Goal: Information Seeking & Learning: Find specific fact

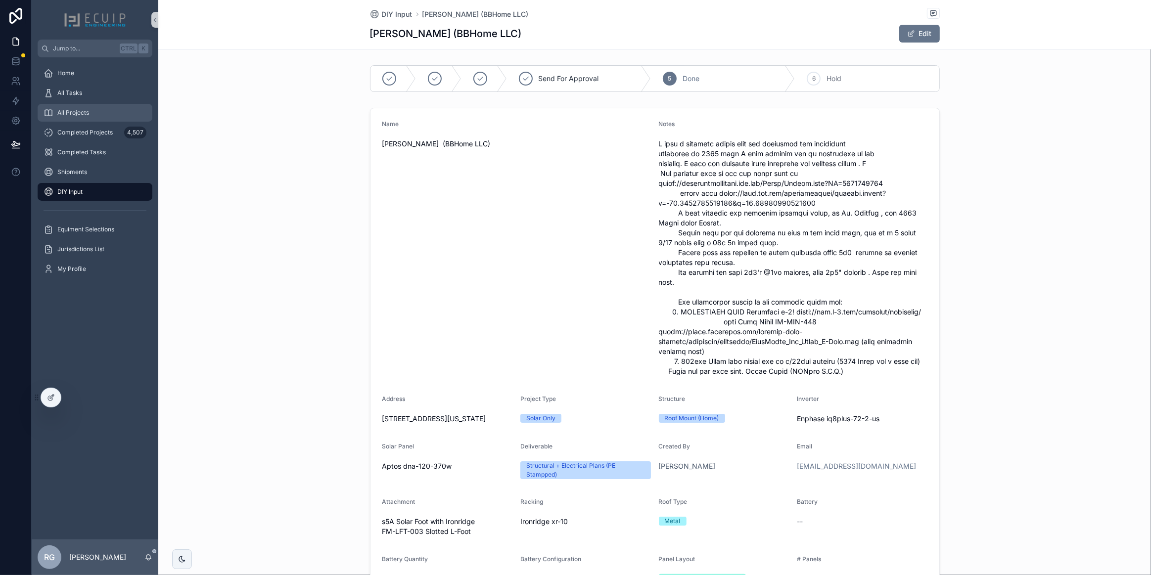
click at [92, 108] on div "All Projects" at bounding box center [95, 113] width 103 height 16
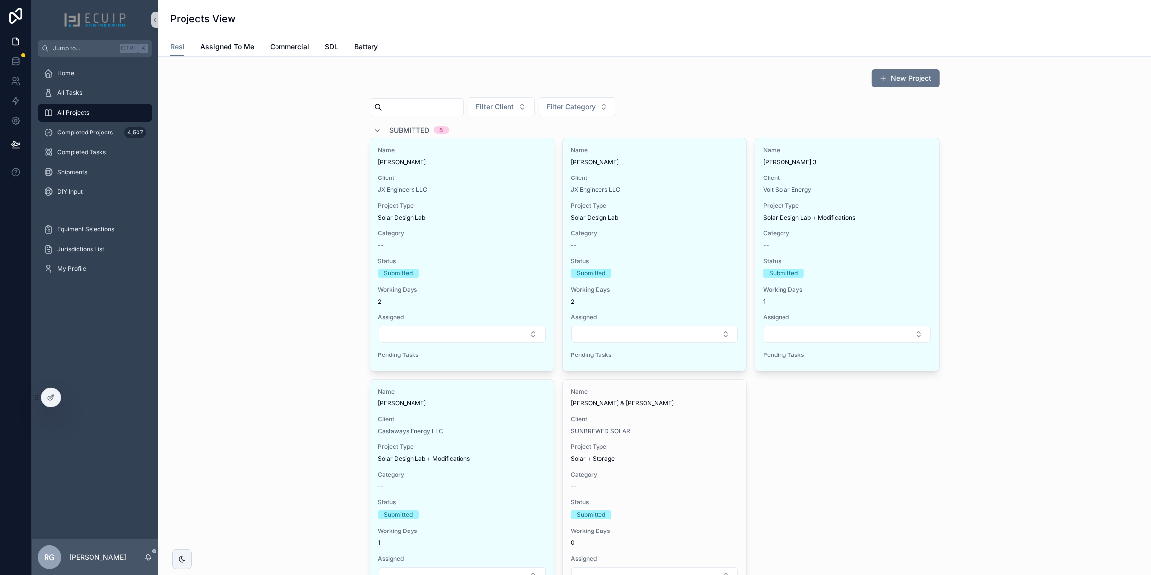
click at [422, 105] on input "scrollable content" at bounding box center [422, 107] width 81 height 14
paste input "**********"
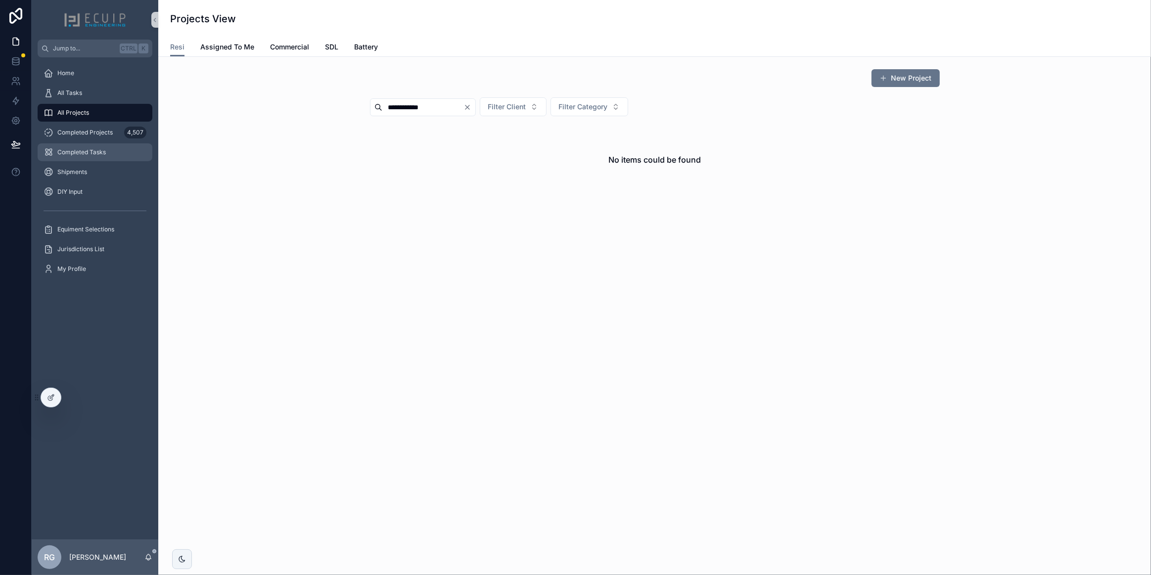
type input "**********"
click at [89, 149] on span "Completed Tasks" at bounding box center [81, 152] width 48 height 8
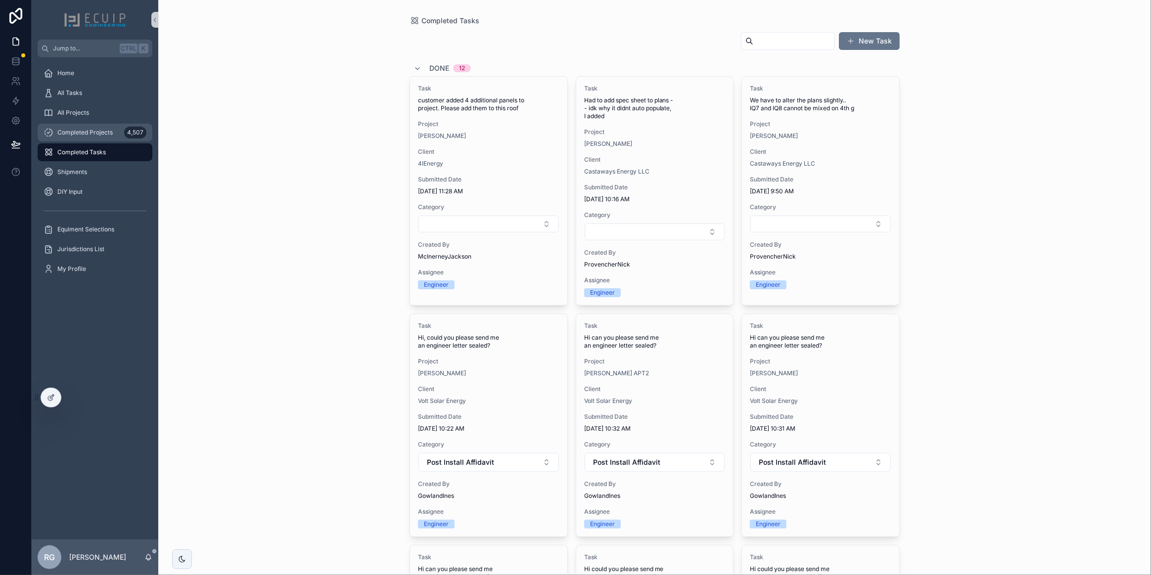
click at [101, 131] on span "Completed Projects" at bounding box center [84, 133] width 55 height 8
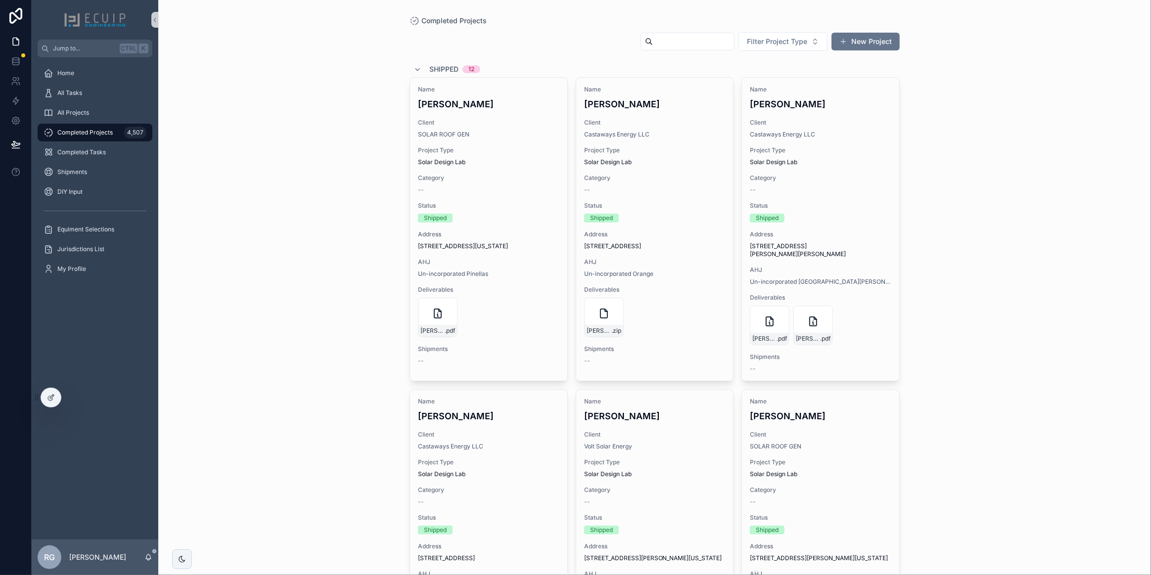
click at [685, 45] on input "scrollable content" at bounding box center [693, 42] width 81 height 14
paste input "**********"
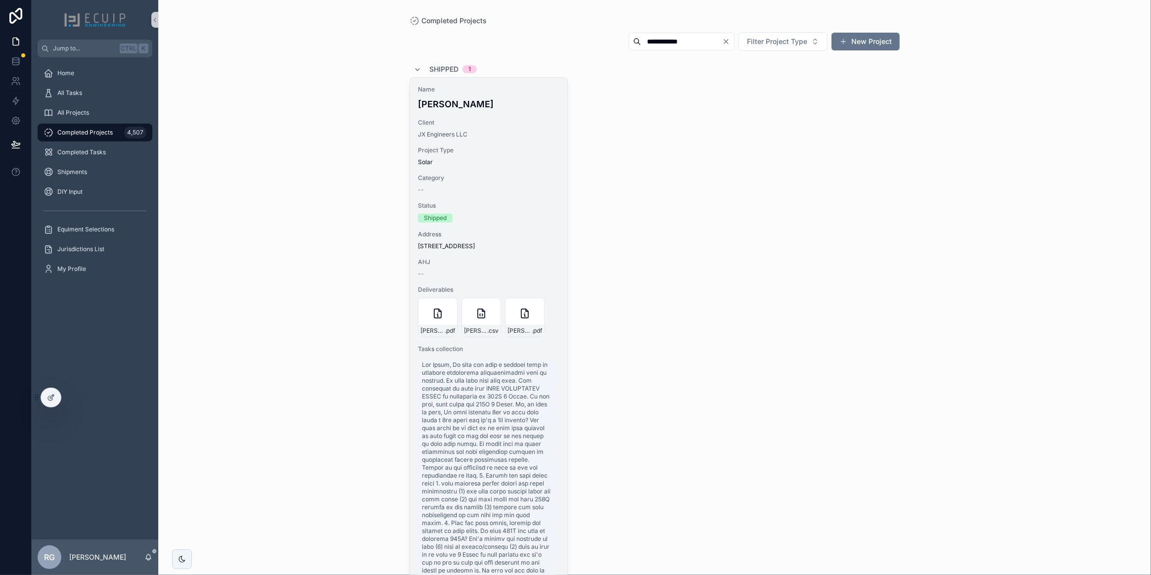
type input "**********"
click at [514, 146] on span "Project Type" at bounding box center [488, 150] width 141 height 8
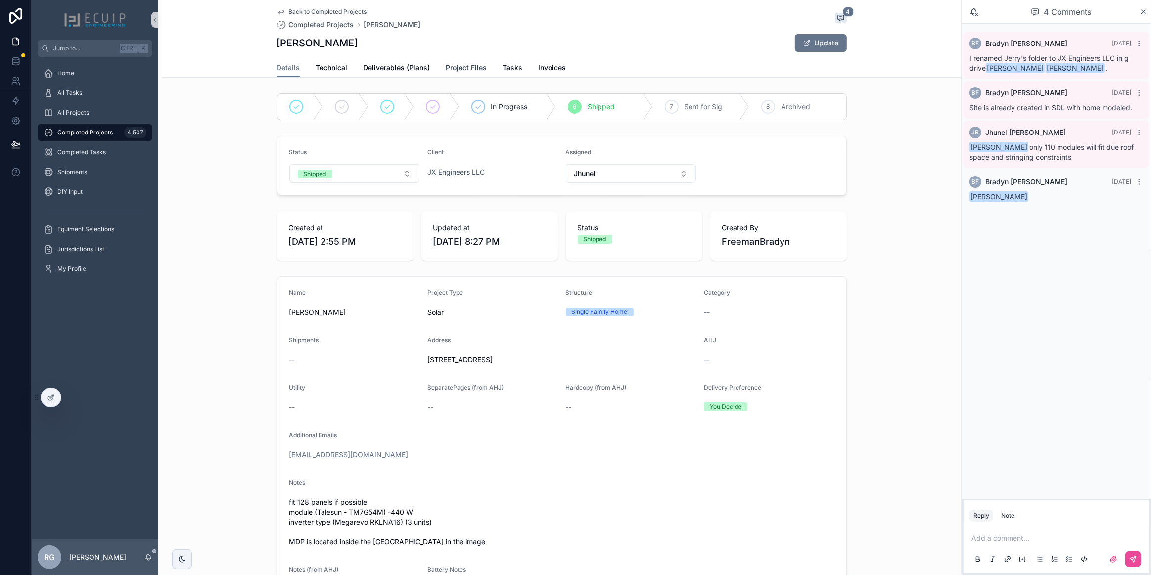
click at [453, 66] on span "Project Files" at bounding box center [466, 68] width 41 height 10
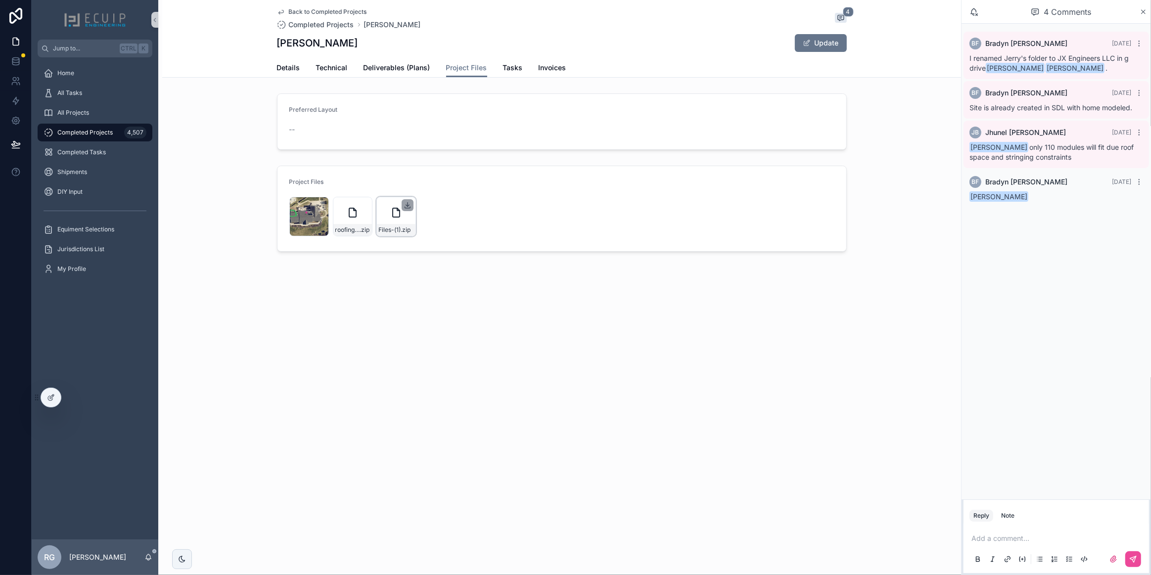
click at [405, 205] on icon "scrollable content" at bounding box center [408, 205] width 8 height 8
click at [89, 115] on div "All Projects" at bounding box center [95, 113] width 103 height 16
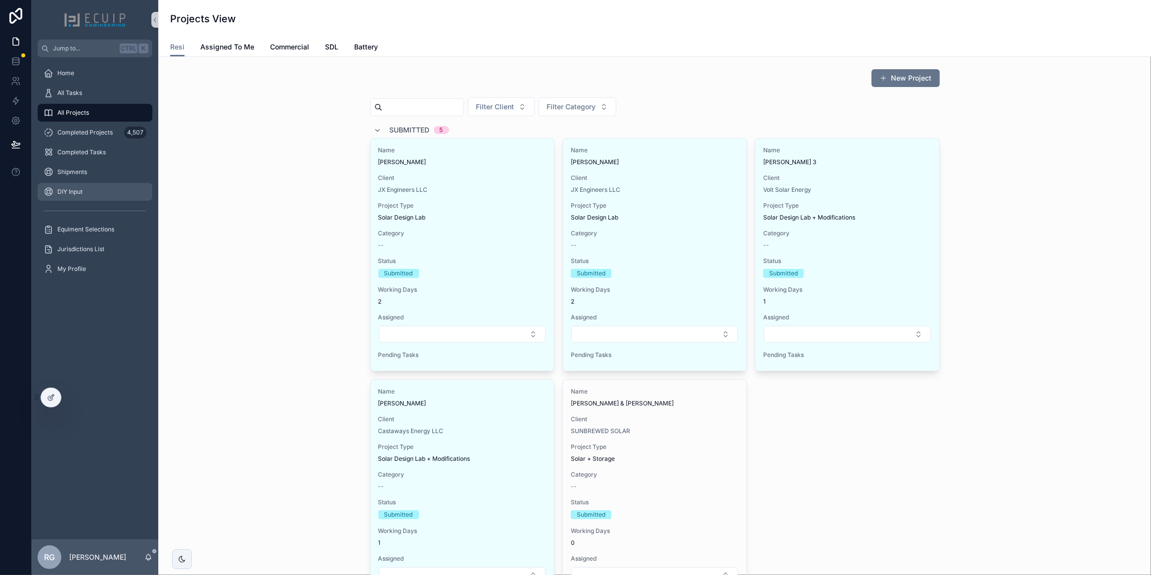
click at [97, 191] on div "DIY Input" at bounding box center [95, 192] width 103 height 16
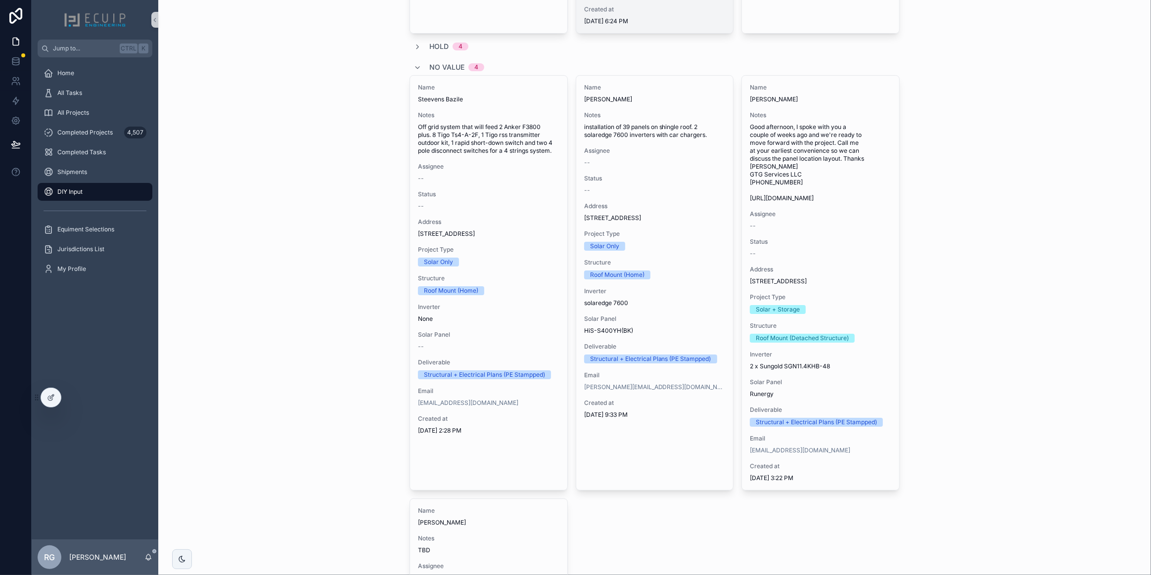
scroll to position [3913, 0]
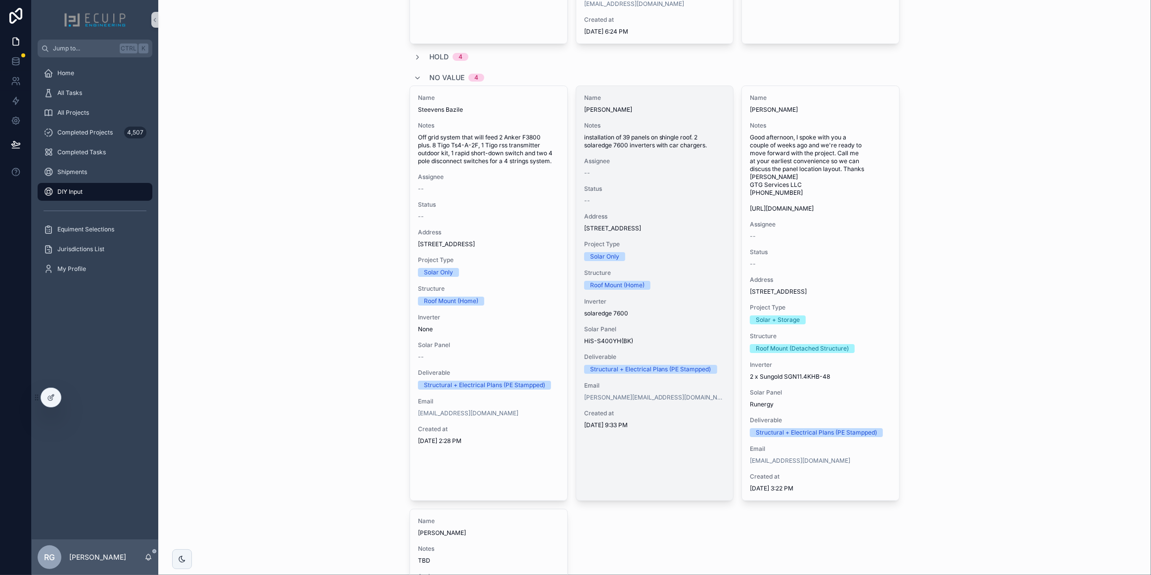
click at [671, 318] on div "Inverter solaredge 7600" at bounding box center [654, 308] width 141 height 20
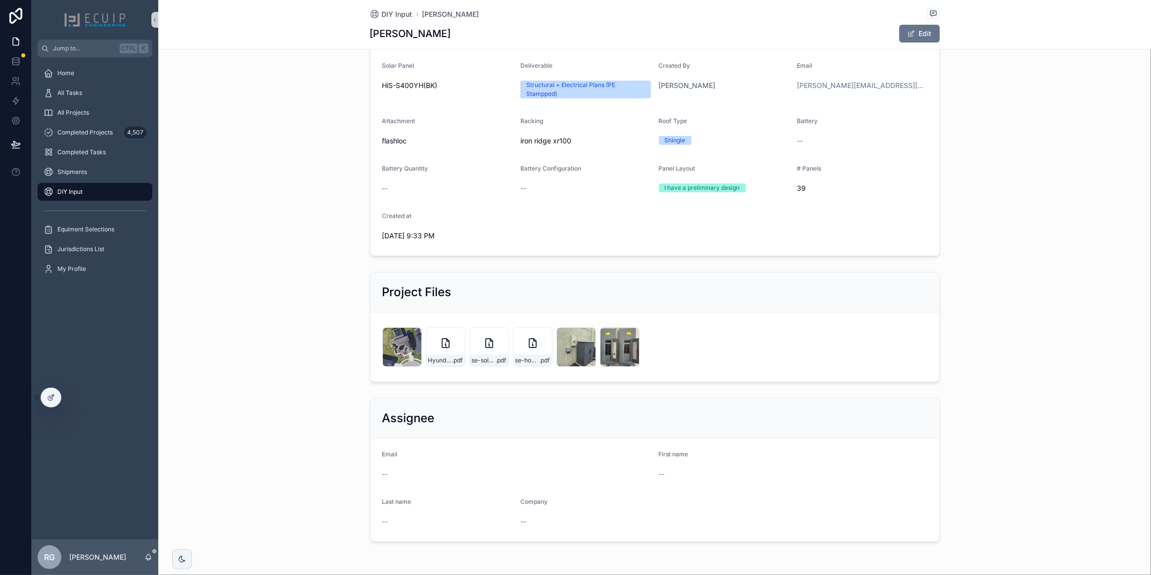
scroll to position [180, 0]
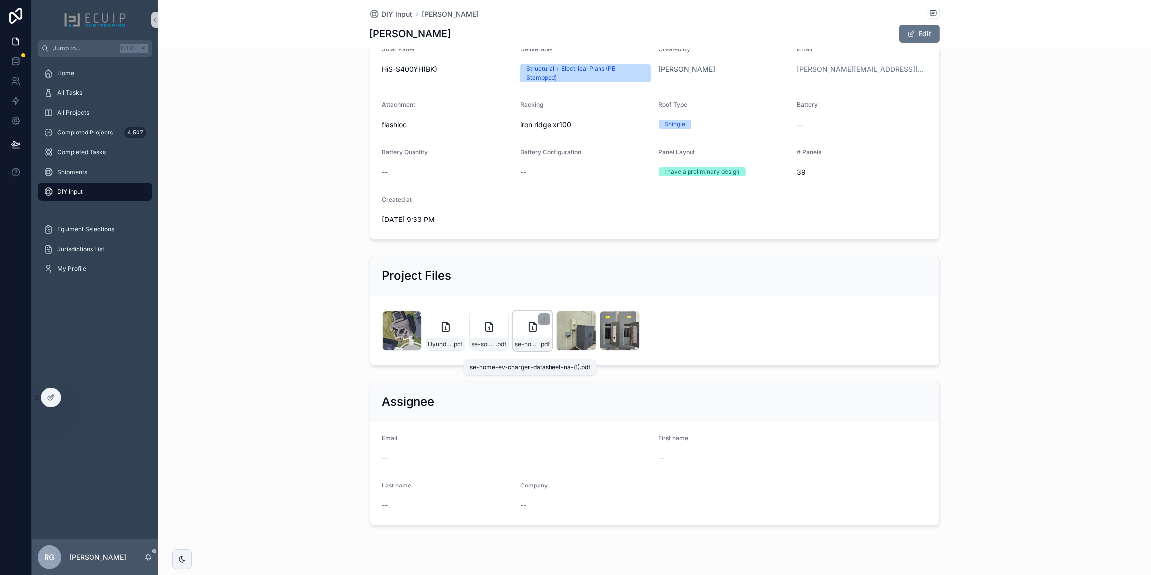
click at [524, 348] on span "se-home-ev-charger-datasheet-na-(1)" at bounding box center [527, 344] width 24 height 8
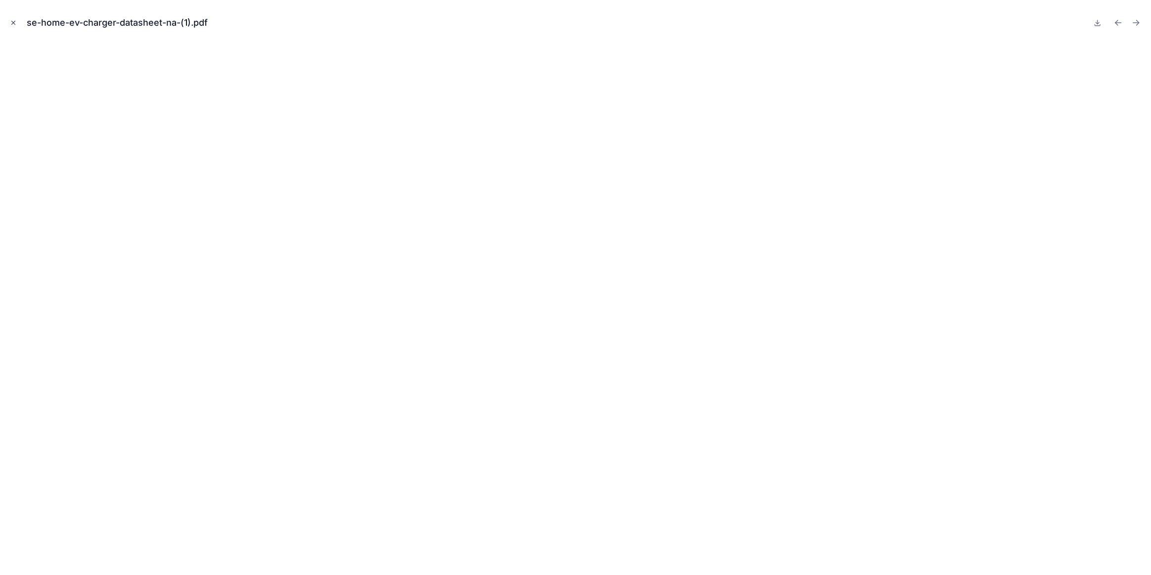
click at [14, 27] on button "Close modal" at bounding box center [13, 22] width 11 height 11
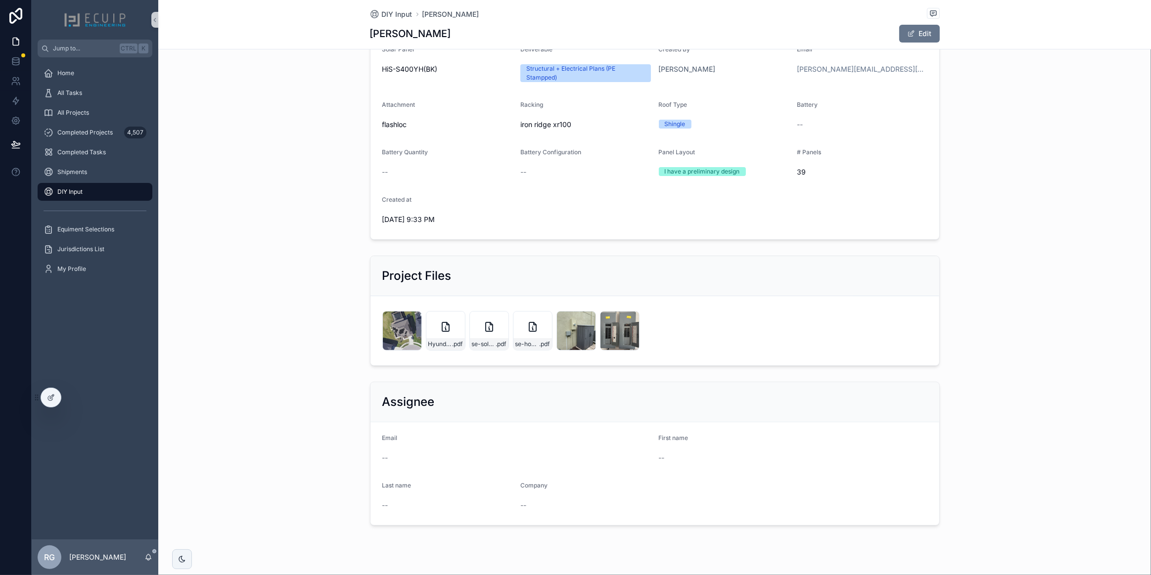
click at [253, 260] on div "1 Todo 2 In progress 3 Ready for design 4 Send For Approval 5 Done 6 Hold Name …" at bounding box center [654, 206] width 993 height 648
click at [92, 110] on div "All Projects" at bounding box center [95, 113] width 103 height 16
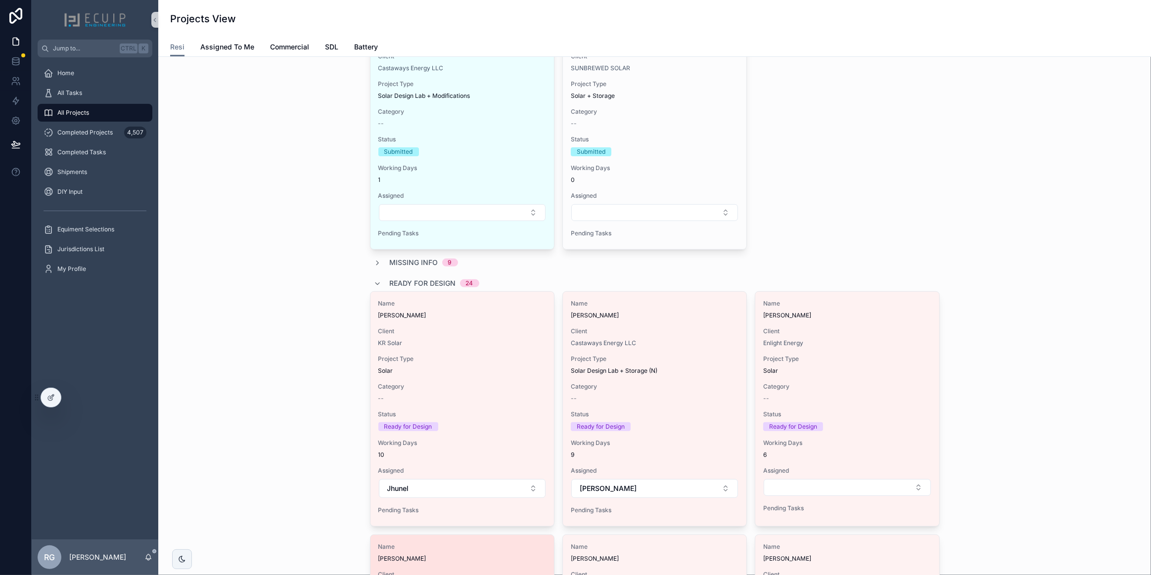
scroll to position [360, 0]
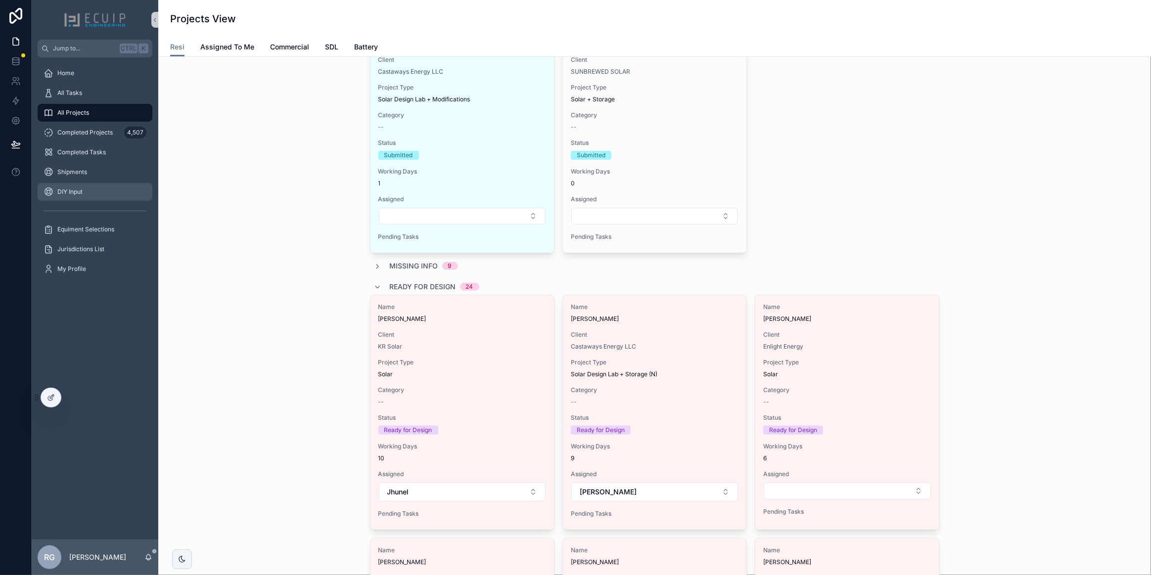
click at [110, 195] on div "DIY Input" at bounding box center [95, 192] width 103 height 16
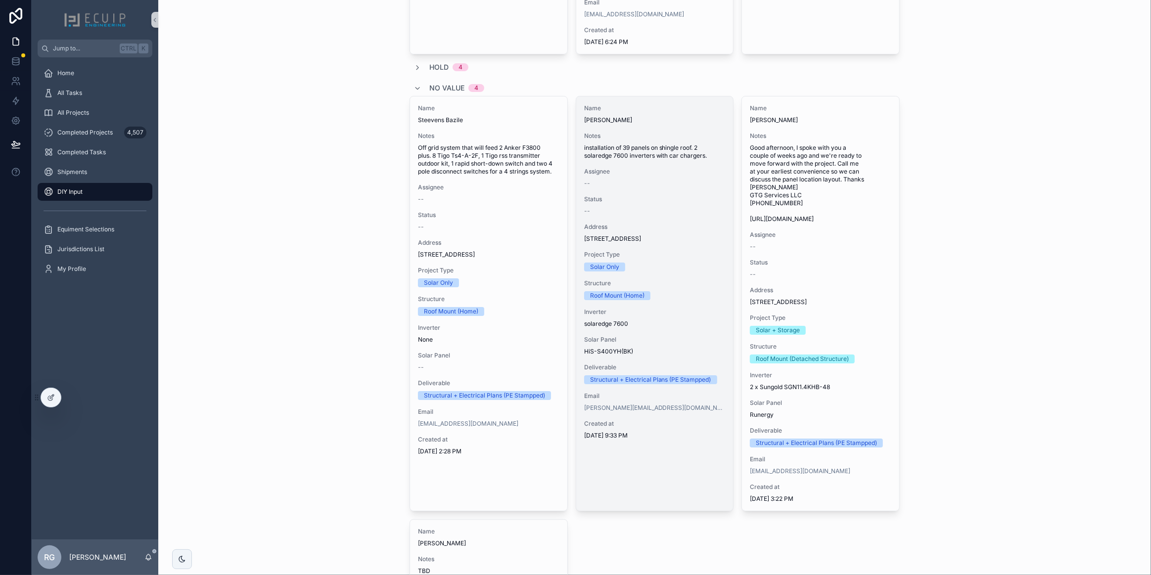
scroll to position [4137, 0]
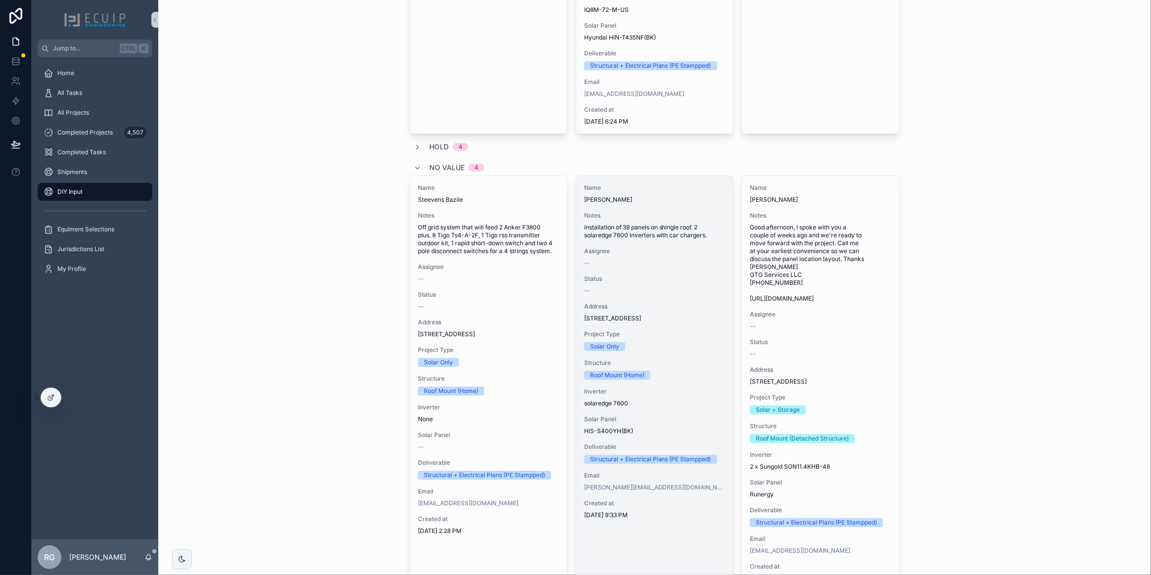
click at [645, 322] on div "Name [PERSON_NAME] Notes installation of 39 panels on shingle roof. 2 solaredge…" at bounding box center [654, 351] width 157 height 351
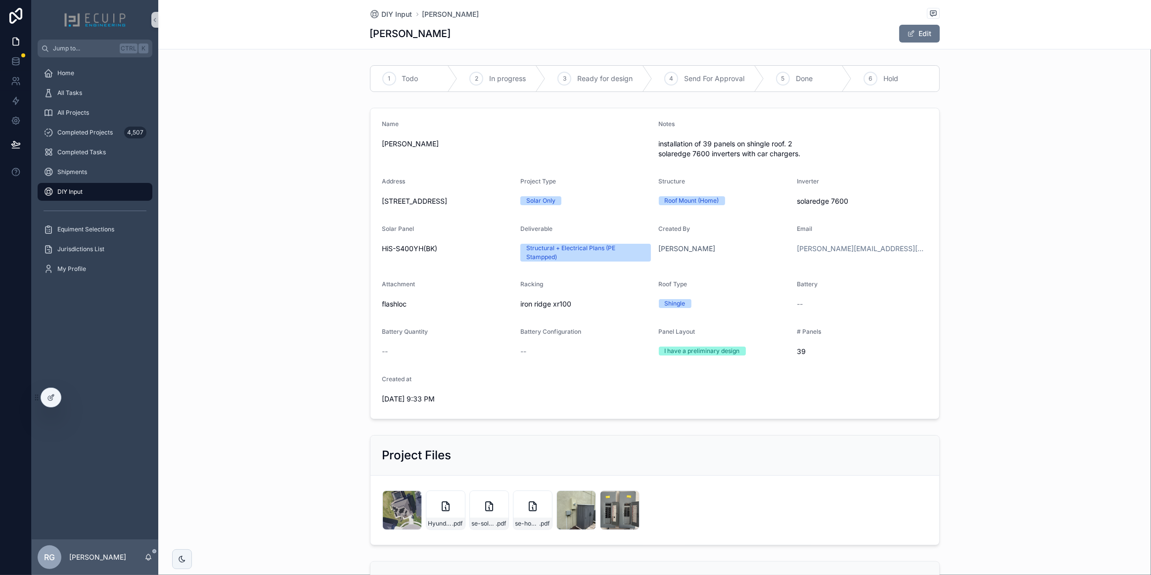
drag, startPoint x: 445, startPoint y: 212, endPoint x: 375, endPoint y: 200, distance: 70.8
click at [375, 200] on form "Name [PERSON_NAME] Notes installation of 39 panels on shingle roof. 2 solaredge…" at bounding box center [655, 263] width 569 height 311
copy span "[STREET_ADDRESS]"
drag, startPoint x: 423, startPoint y: 143, endPoint x: 375, endPoint y: 147, distance: 48.6
click at [375, 147] on form "Name [PERSON_NAME] Notes installation of 39 panels on shingle roof. 2 solaredge…" at bounding box center [655, 263] width 569 height 311
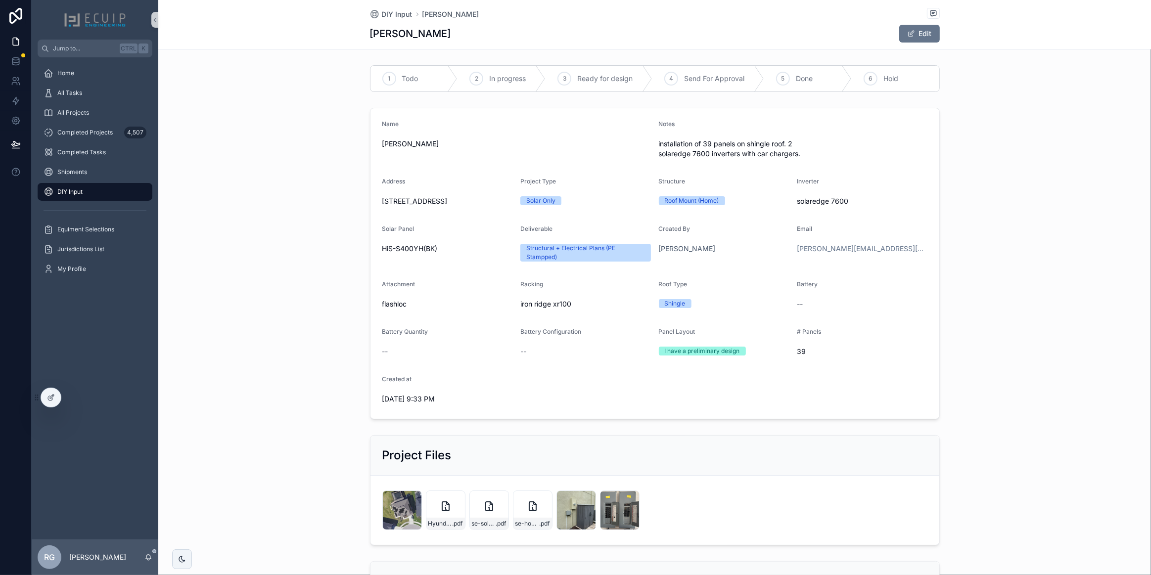
copy span "[PERSON_NAME]"
